Goal: Task Accomplishment & Management: Manage account settings

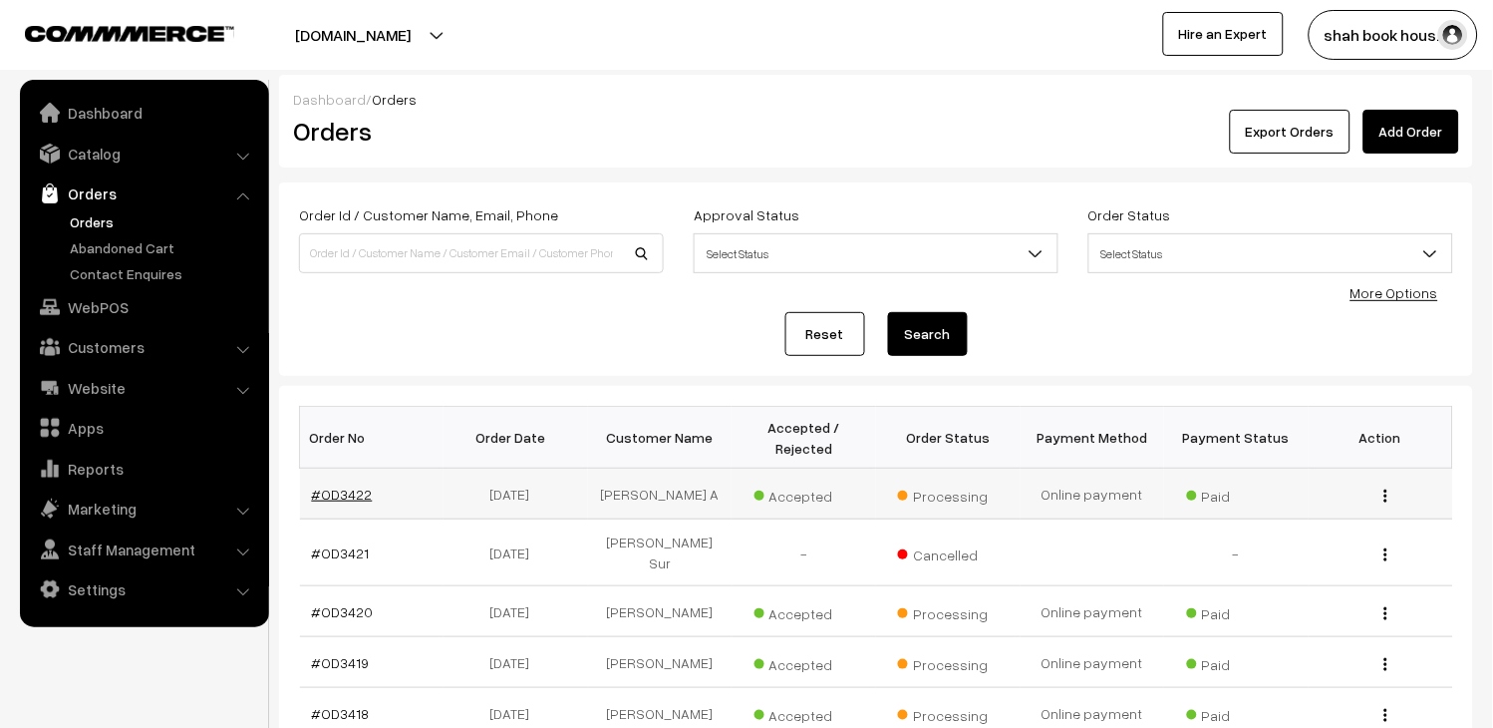
click at [349, 495] on link "#OD3422" at bounding box center [342, 493] width 61 height 17
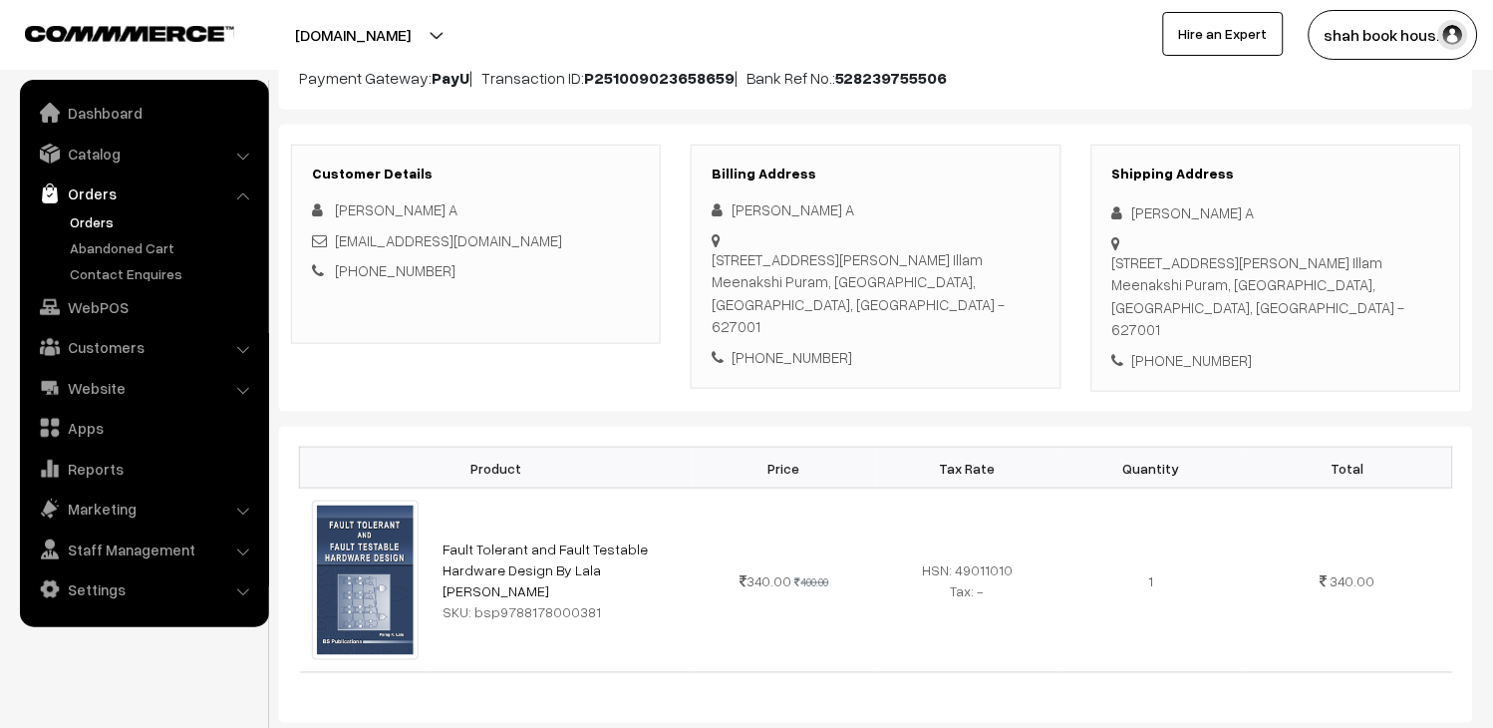
scroll to position [221, 0]
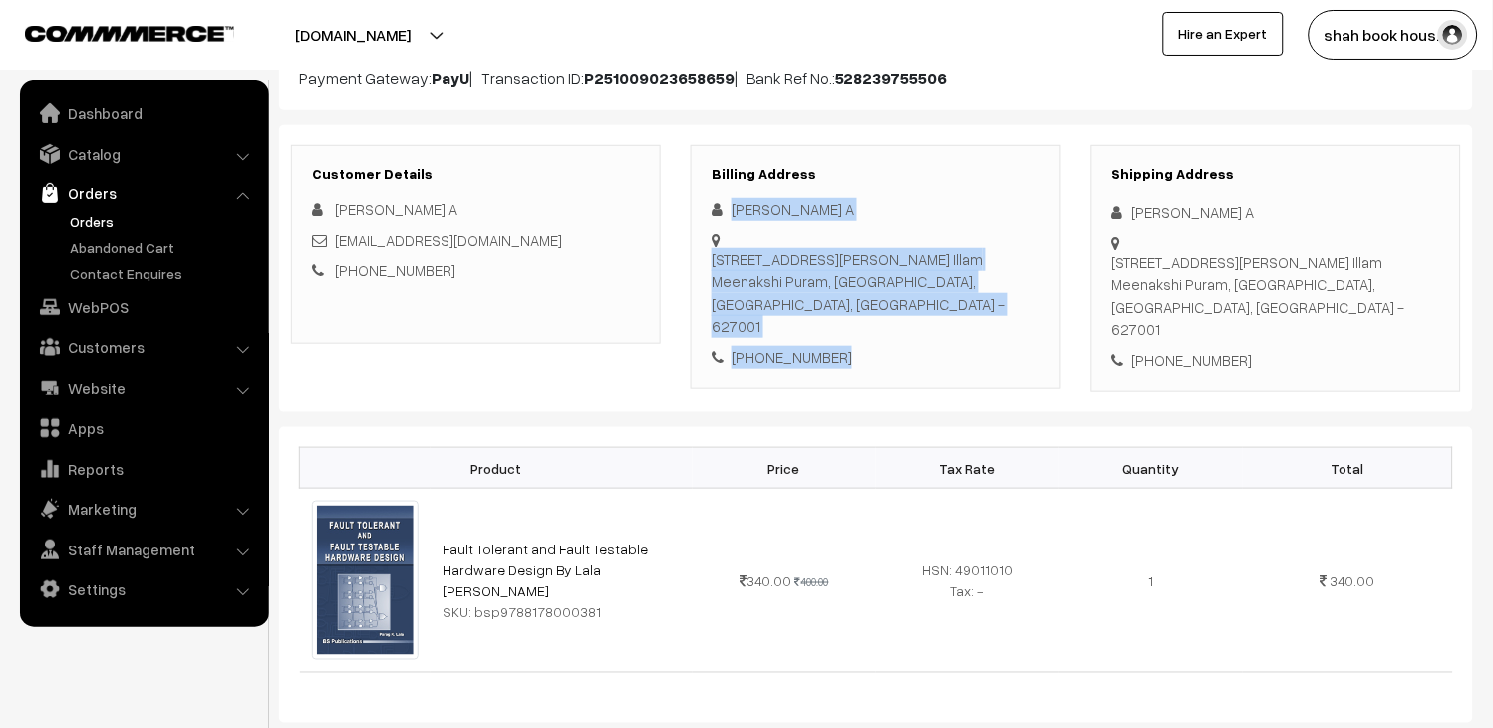
drag, startPoint x: 833, startPoint y: 335, endPoint x: 716, endPoint y: 211, distance: 170.6
click at [716, 211] on div "Seetharaman A 2/2 Ulagamman Koil Mela Street, Alagu Illam Meenakshi Puram, Tiru…" at bounding box center [876, 282] width 328 height 169
copy div "Seetharaman A 2/2 Ulagamman Koil Mela Street, Alagu Illam Meenakshi Puram, Tiru…"
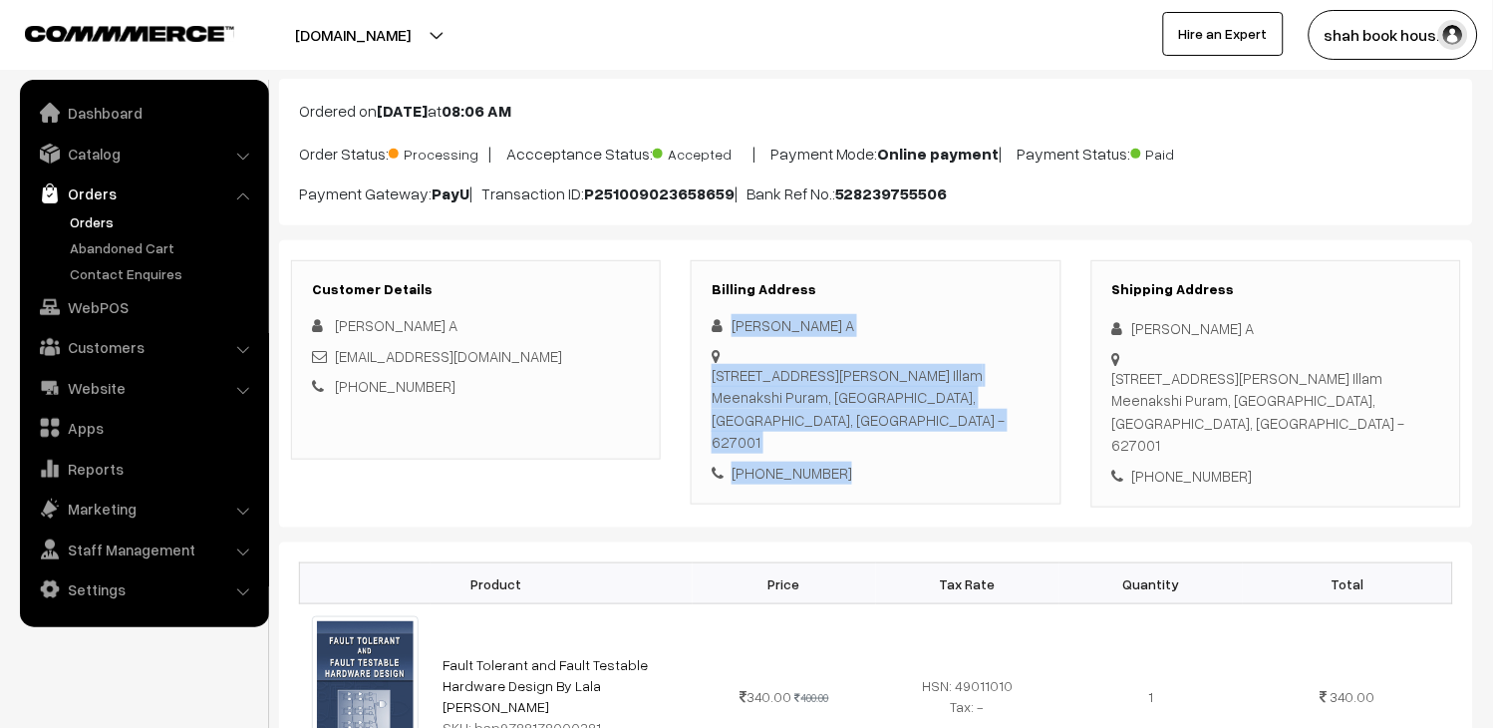
scroll to position [0, 0]
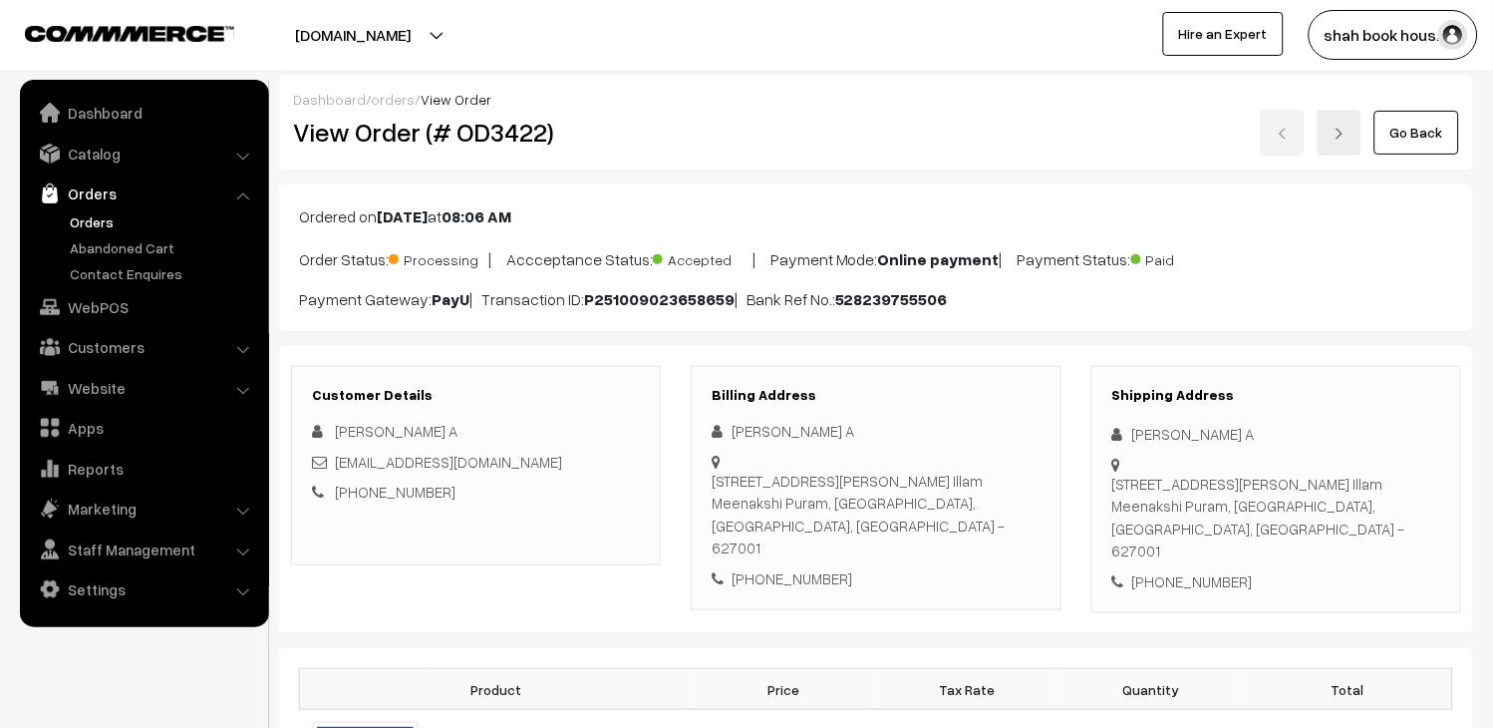
click at [526, 124] on h2 "View Order (# OD3422)" at bounding box center [477, 132] width 369 height 31
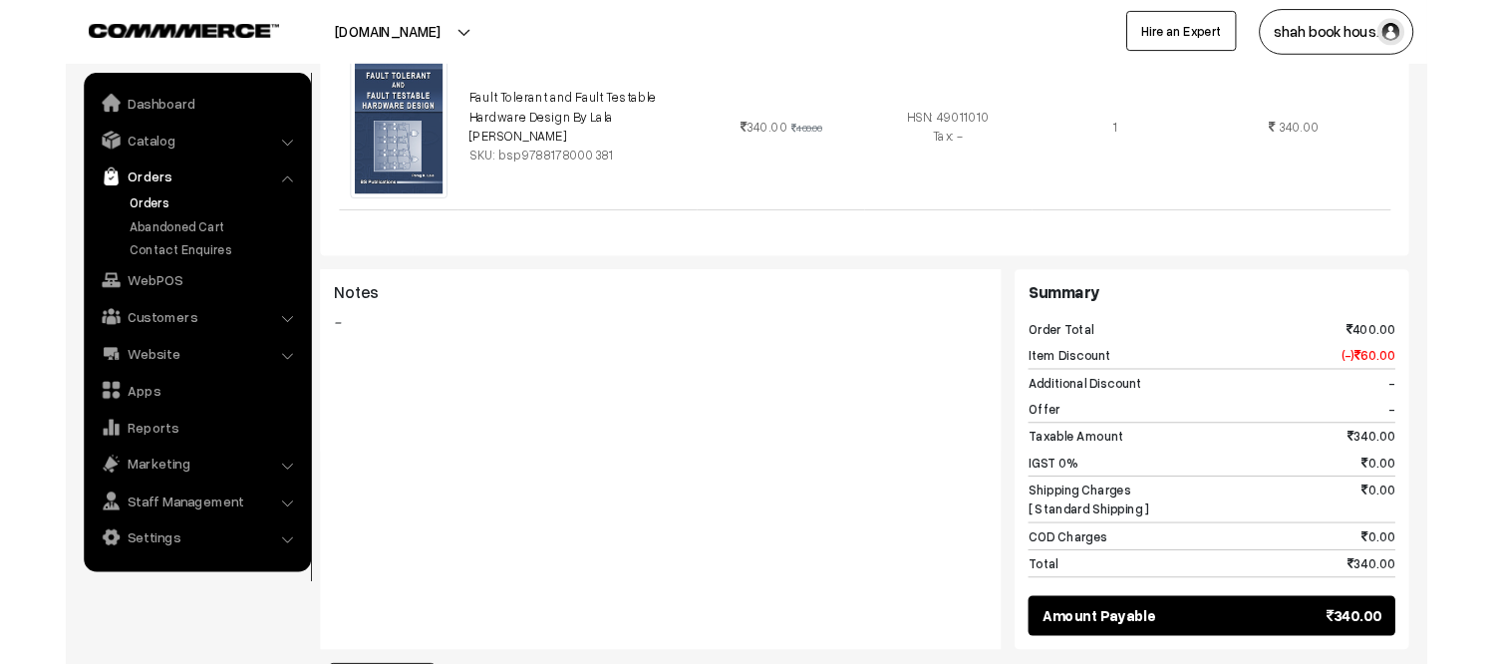
scroll to position [1218, 0]
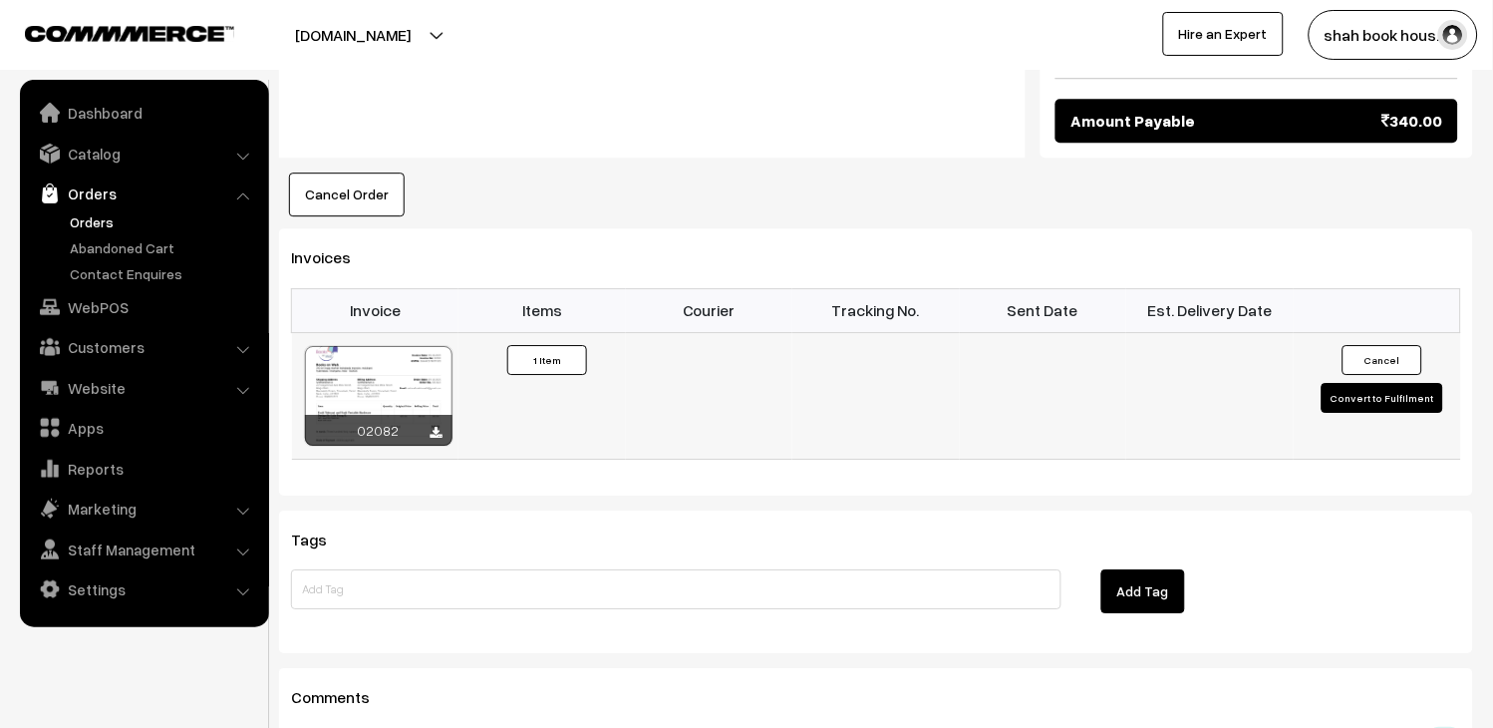
click at [400, 346] on div at bounding box center [379, 396] width 148 height 100
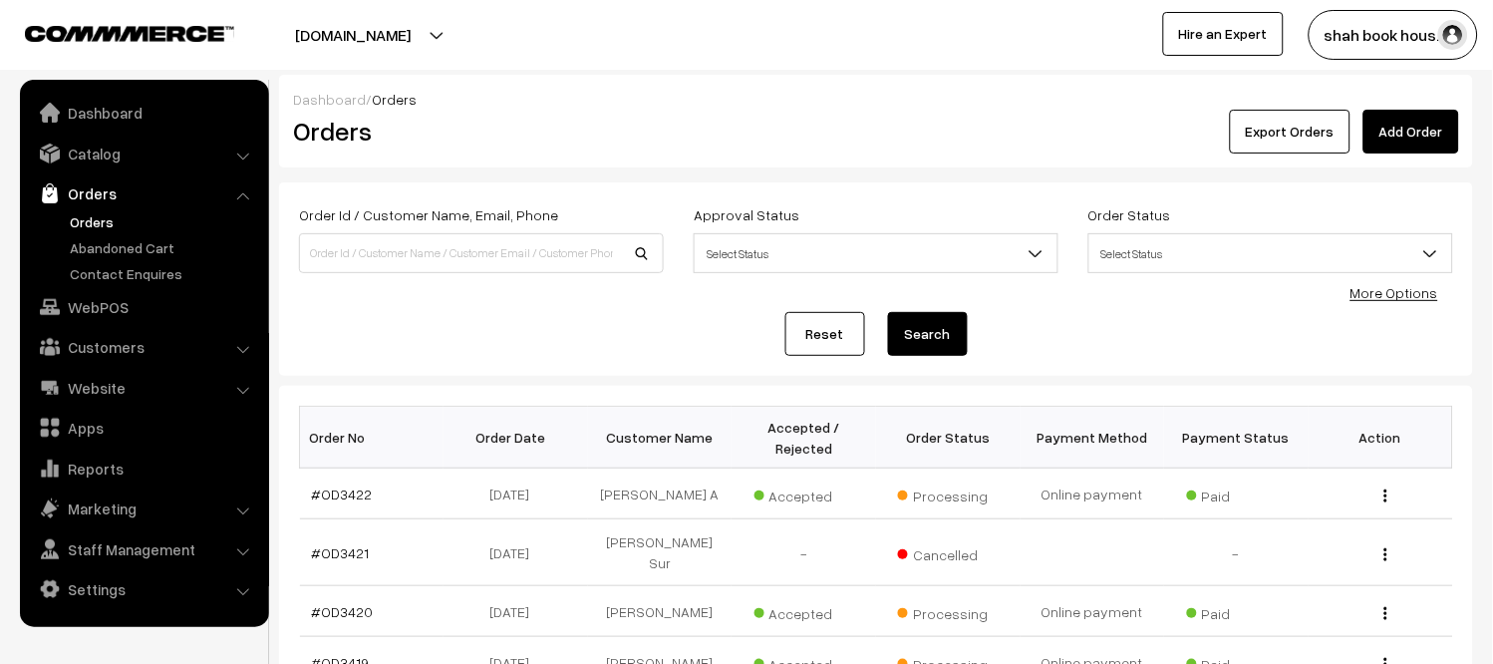
click at [70, 216] on link "Orders" at bounding box center [163, 221] width 197 height 21
